Goal: Task Accomplishment & Management: Manage account settings

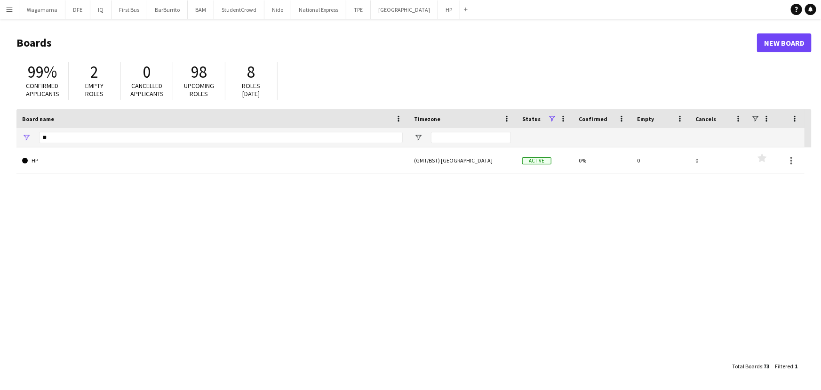
click at [12, 9] on app-icon "Menu" at bounding box center [10, 10] width 8 height 8
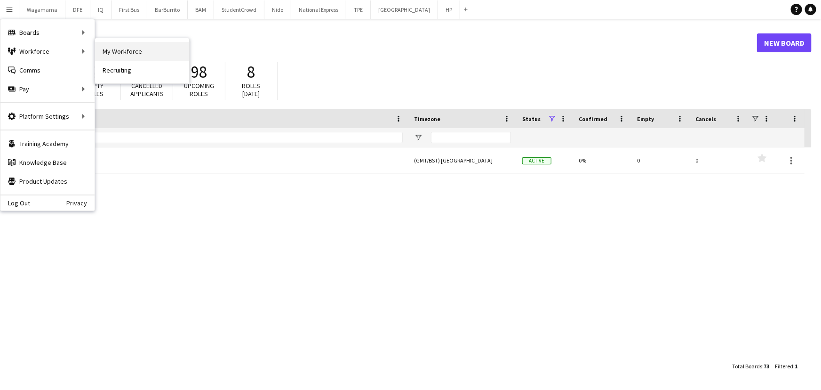
click at [112, 50] on link "My Workforce" at bounding box center [142, 51] width 94 height 19
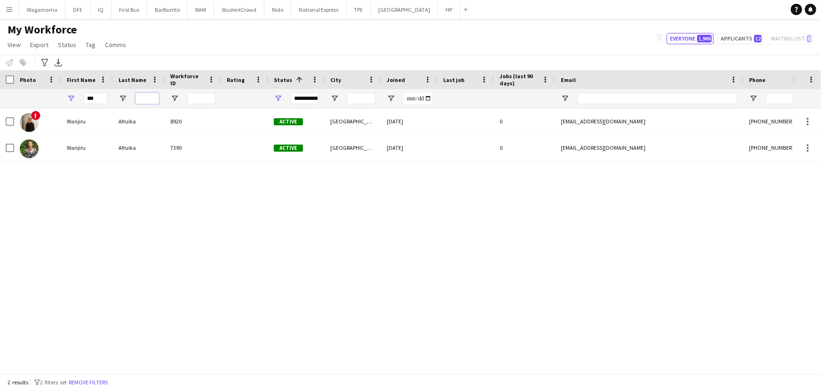
click at [146, 94] on input "Last Name Filter Input" at bounding box center [148, 98] width 24 height 11
type input "****"
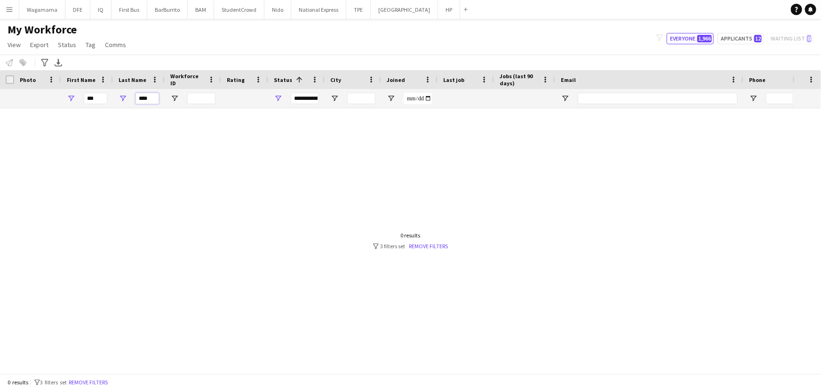
drag, startPoint x: 157, startPoint y: 100, endPoint x: 119, endPoint y: 99, distance: 37.7
click at [119, 99] on div "****" at bounding box center [139, 98] width 52 height 19
type input "*"
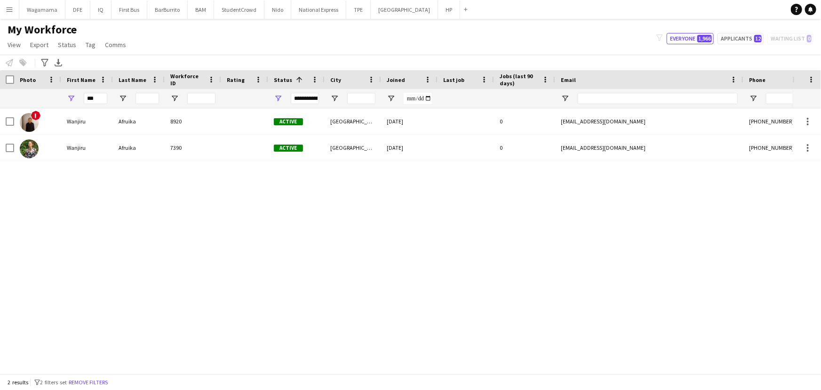
click at [10, 10] on app-icon "Menu" at bounding box center [10, 10] width 8 height 8
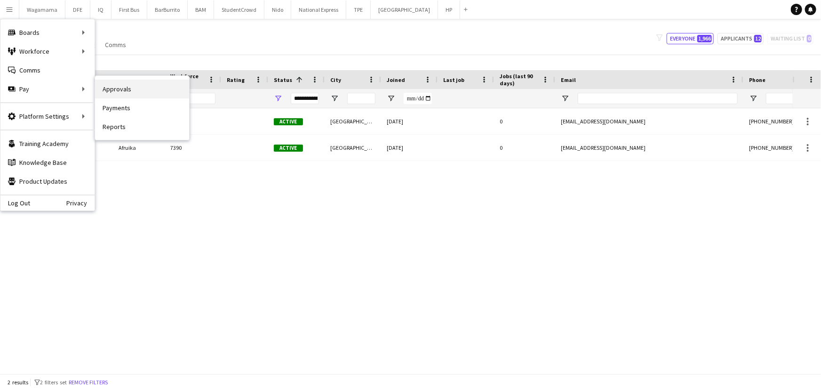
click at [120, 91] on link "Approvals" at bounding box center [142, 89] width 94 height 19
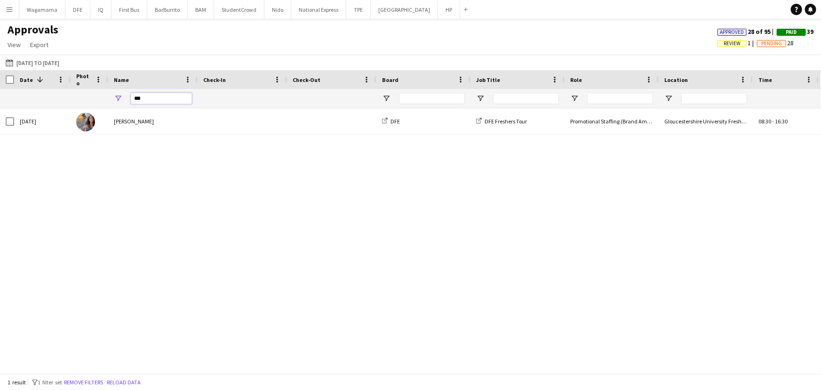
click at [161, 96] on input "***" at bounding box center [161, 98] width 61 height 11
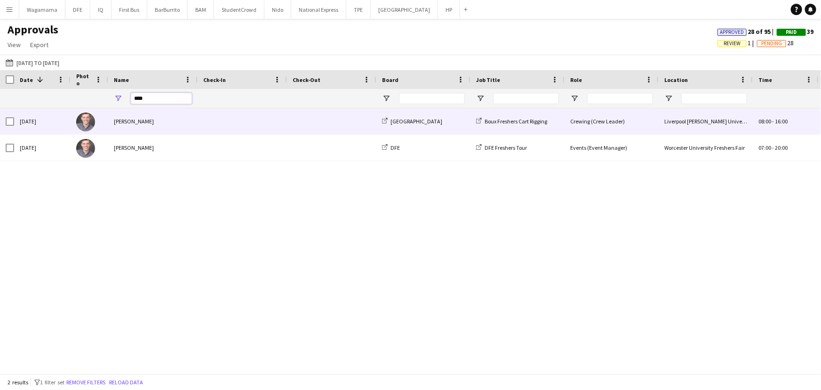
type input "****"
click at [169, 123] on div "[PERSON_NAME]" at bounding box center [152, 121] width 89 height 26
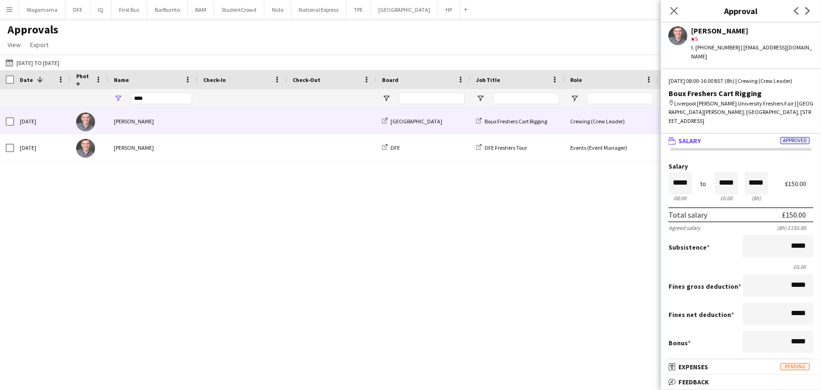
click at [671, 37] on app-user-avatar at bounding box center [678, 35] width 19 height 19
click at [679, 35] on app-user-avatar at bounding box center [678, 35] width 19 height 19
click at [712, 28] on div "[PERSON_NAME]" at bounding box center [752, 30] width 122 height 8
click at [753, 50] on div "t. [PHONE_NUMBER] | [EMAIL_ADDRESS][DOMAIN_NAME]" at bounding box center [752, 51] width 122 height 17
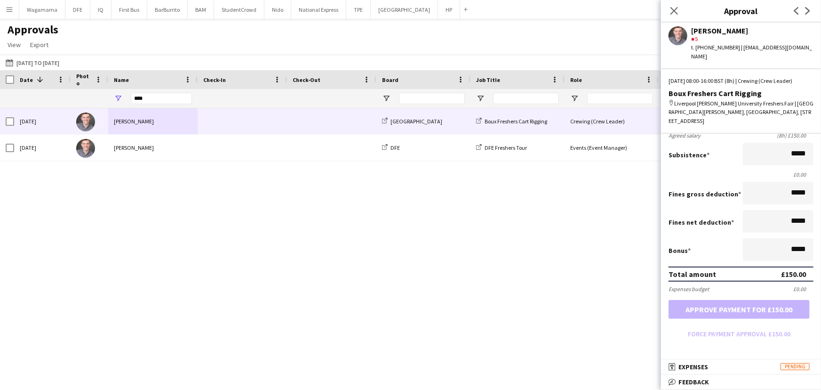
scroll to position [146, 0]
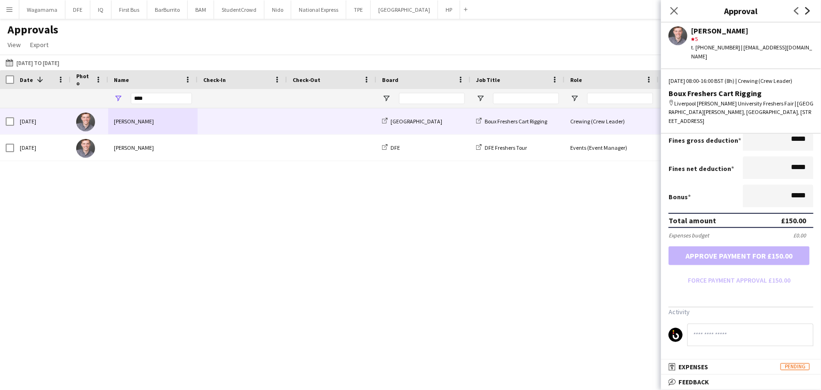
click at [805, 9] on icon "Next" at bounding box center [808, 11] width 8 height 8
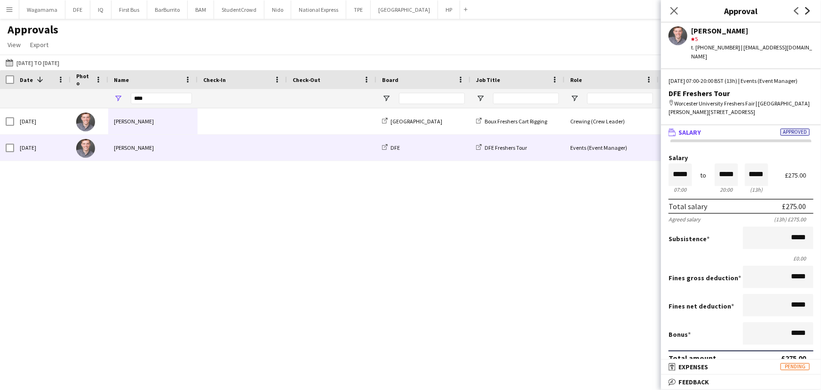
click at [805, 9] on icon "Next" at bounding box center [808, 11] width 8 height 8
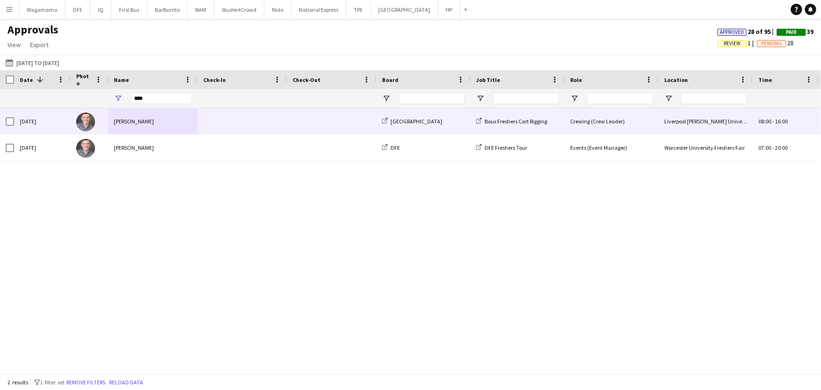
click at [150, 118] on div "[PERSON_NAME]" at bounding box center [152, 121] width 89 height 26
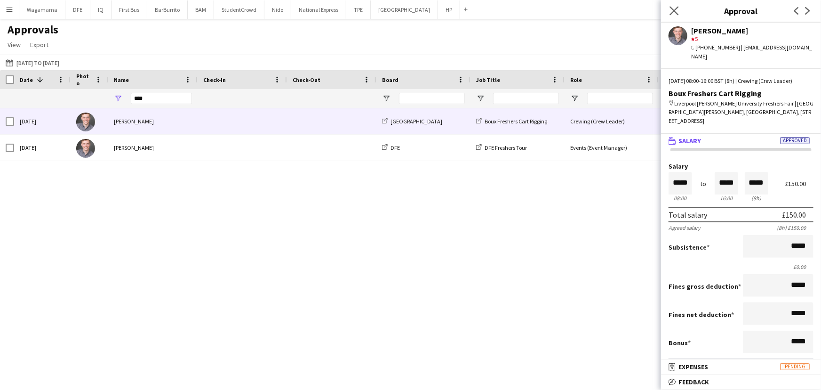
click at [673, 16] on app-icon "Close pop-in" at bounding box center [675, 11] width 14 height 14
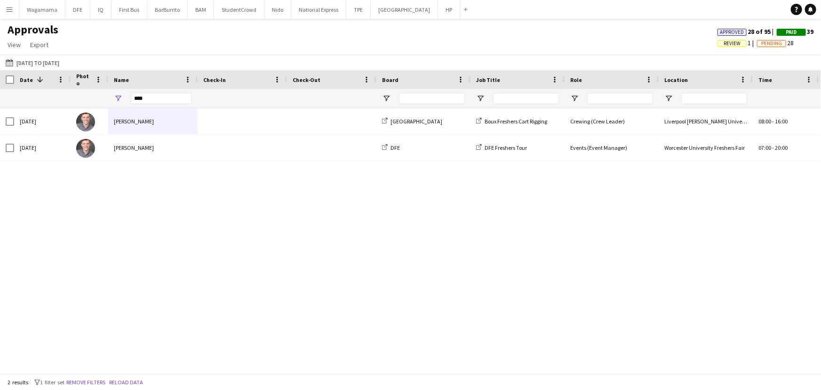
click at [4, 13] on button "Menu" at bounding box center [9, 9] width 19 height 19
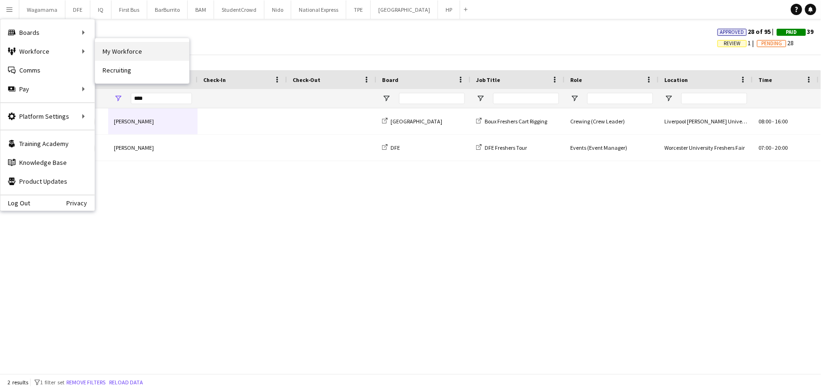
click at [130, 53] on link "My Workforce" at bounding box center [142, 51] width 94 height 19
